Goal: Task Accomplishment & Management: Check status

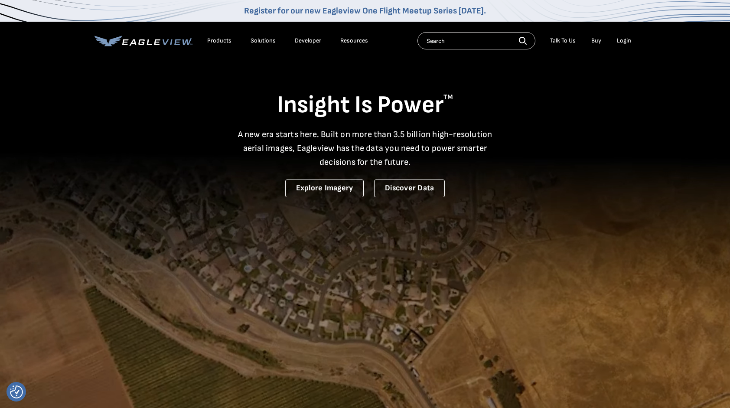
click at [624, 40] on div "Login" at bounding box center [624, 41] width 14 height 8
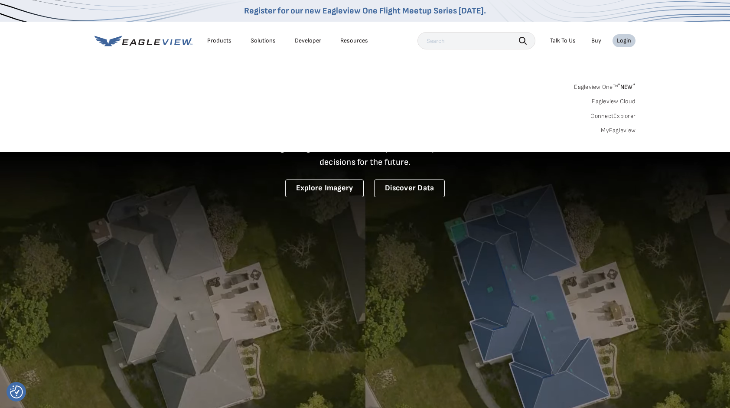
click at [622, 130] on link "MyEagleview" at bounding box center [618, 131] width 35 height 8
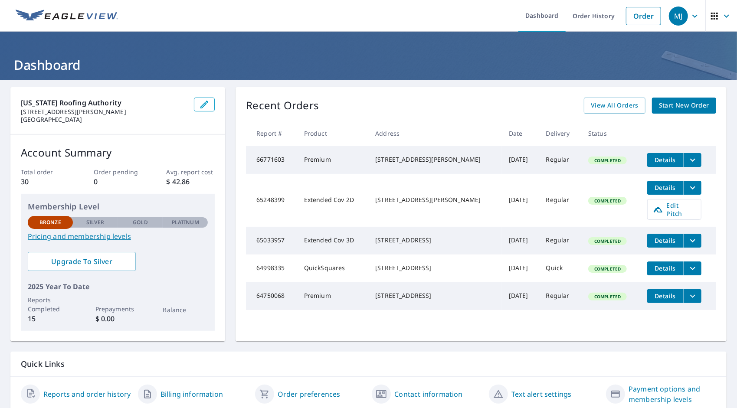
click at [567, 115] on div "Recent Orders View All Orders Start New Order Report # Product Address Date Del…" at bounding box center [480, 214] width 491 height 254
click at [613, 105] on span "View All Orders" at bounding box center [614, 105] width 48 height 11
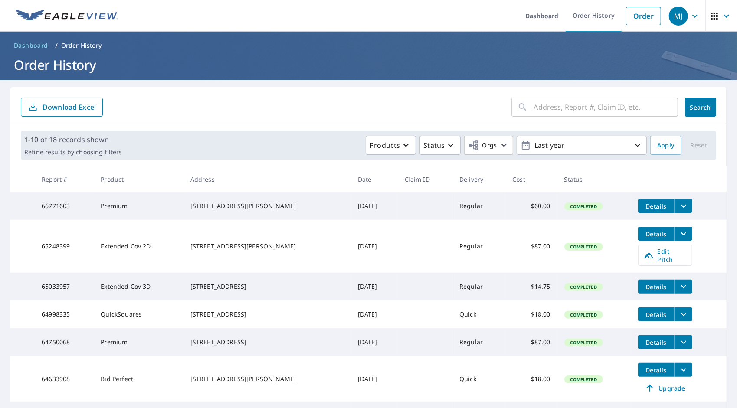
click at [525, 103] on div "​" at bounding box center [594, 107] width 166 height 19
type input "[GEOGRAPHIC_DATA]"
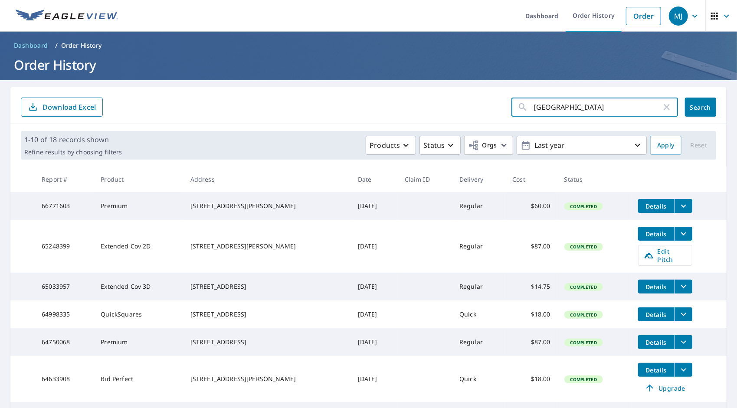
click button "Search" at bounding box center [700, 107] width 31 height 19
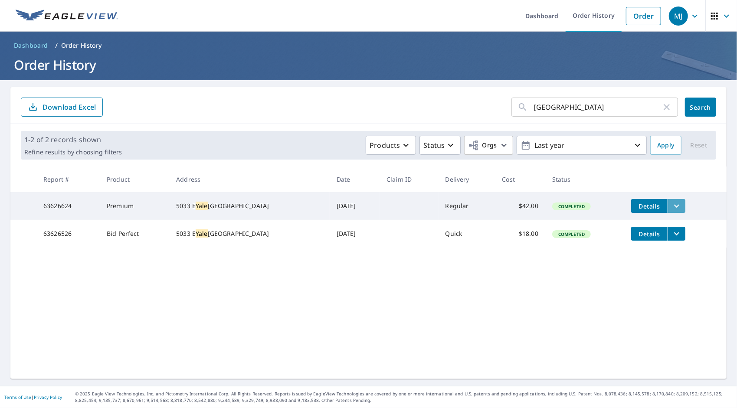
click at [667, 208] on button "filesDropdownBtn-63626624" at bounding box center [676, 206] width 18 height 14
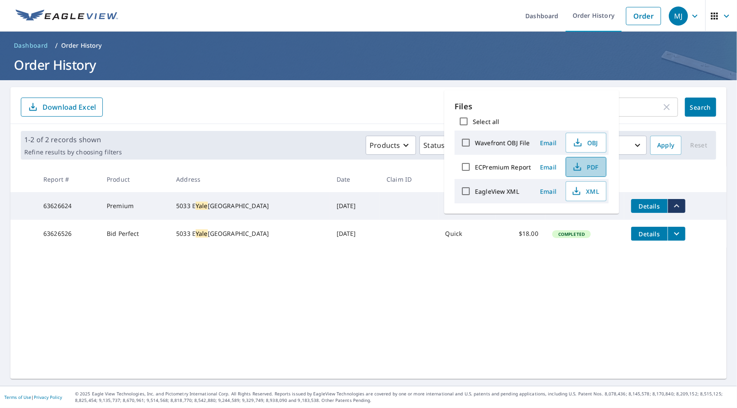
click at [586, 168] on span "PDF" at bounding box center [585, 167] width 28 height 10
